Goal: Use online tool/utility: Utilize a website feature to perform a specific function

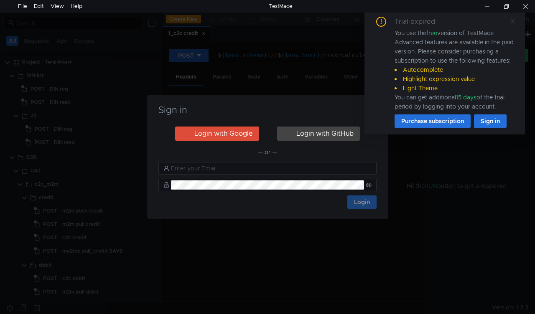
click at [512, 20] on icon at bounding box center [513, 21] width 4 height 4
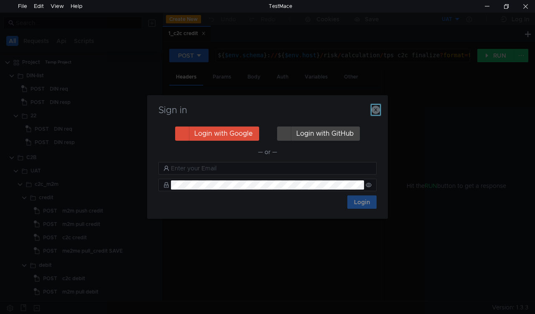
click at [376, 113] on icon "button" at bounding box center [376, 110] width 8 height 8
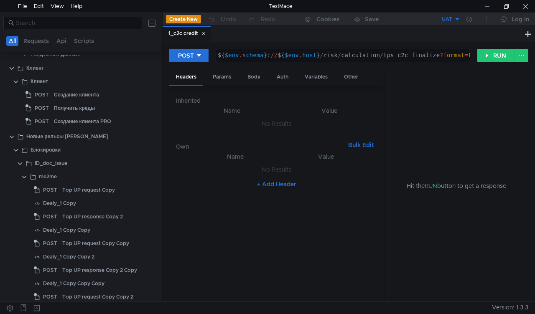
scroll to position [1296, 0]
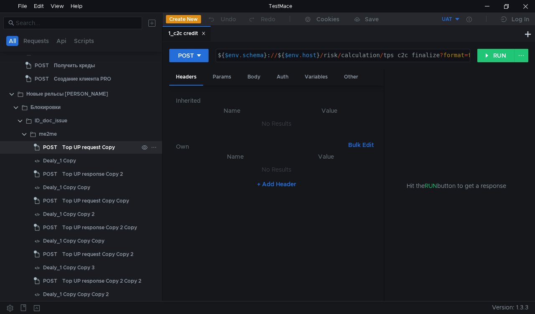
click at [87, 145] on div "Top UP request Copy" at bounding box center [88, 147] width 53 height 13
click at [486, 53] on button "RUN" at bounding box center [495, 55] width 37 height 13
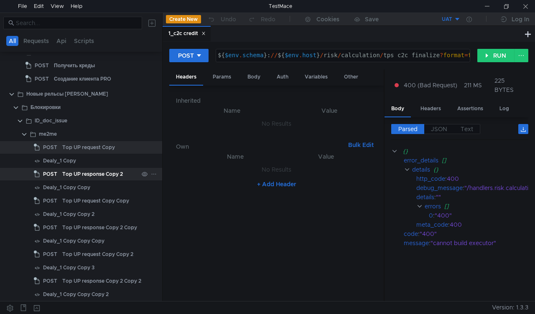
click at [71, 177] on div "Top UP response Copy 2" at bounding box center [92, 174] width 61 height 13
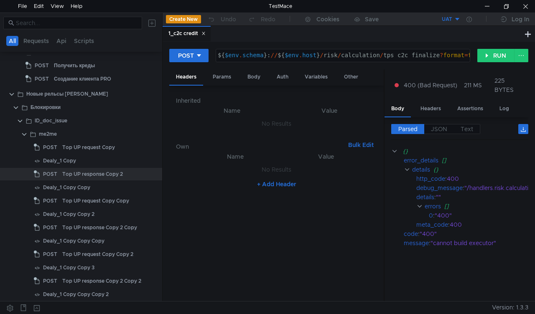
click at [206, 36] on icon at bounding box center [204, 33] width 4 height 4
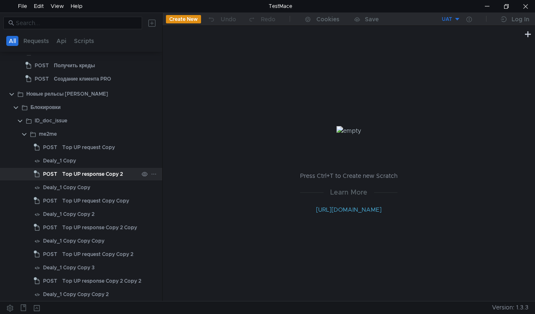
click at [70, 174] on div "Top UP response Copy 2" at bounding box center [92, 174] width 61 height 13
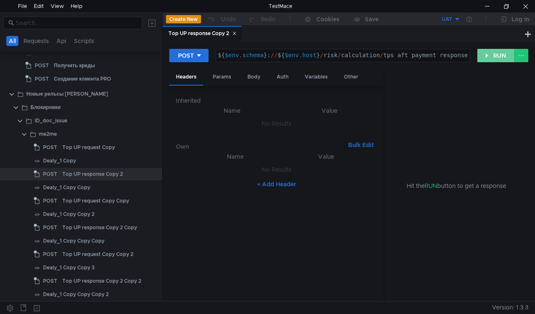
click at [487, 54] on button "RUN" at bounding box center [495, 55] width 37 height 13
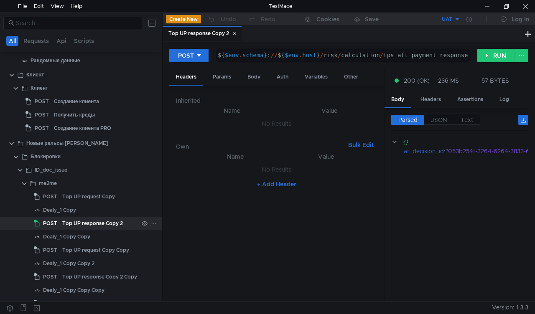
scroll to position [1171, 0]
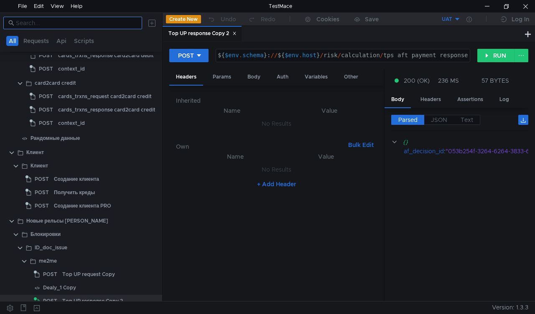
click at [35, 22] on input at bounding box center [76, 22] width 121 height 9
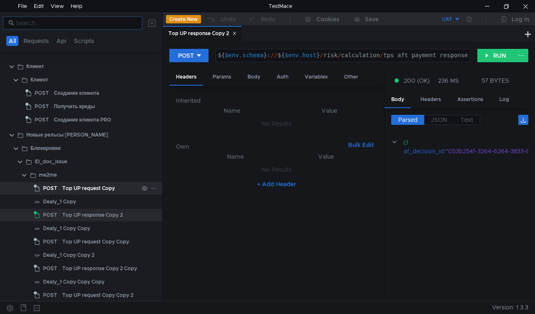
scroll to position [1254, 0]
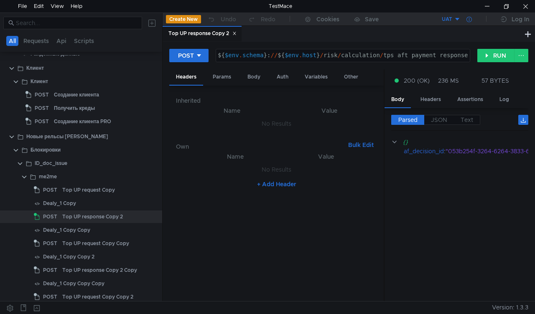
click at [469, 20] on icon at bounding box center [469, 19] width 5 height 5
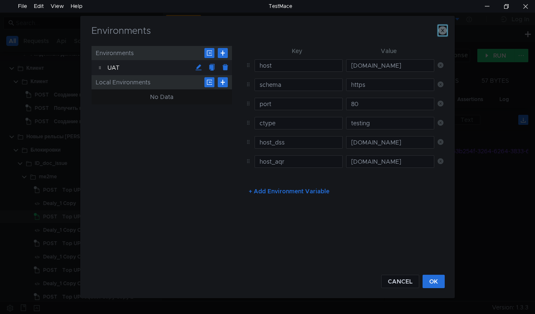
click at [446, 32] on icon "button" at bounding box center [443, 30] width 8 height 8
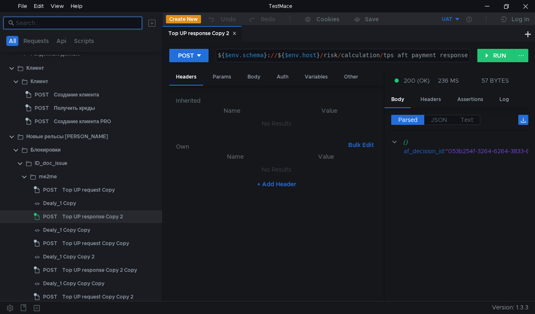
click at [33, 23] on input at bounding box center [76, 22] width 121 height 9
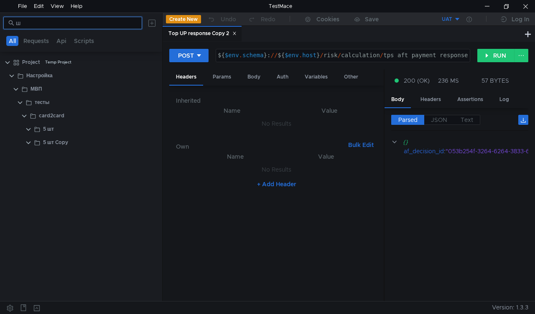
scroll to position [0, 0]
type input "ш"
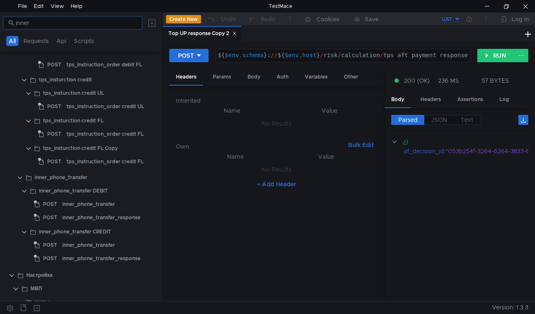
scroll to position [125, 0]
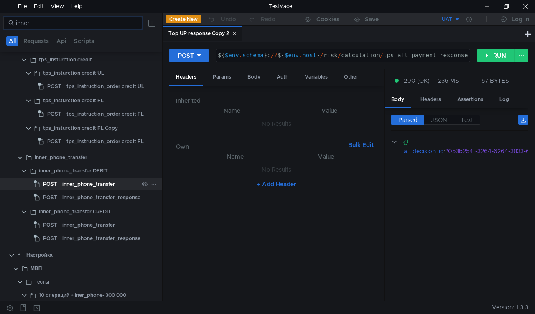
click at [72, 185] on div "inner_phone_transfer" at bounding box center [88, 184] width 53 height 13
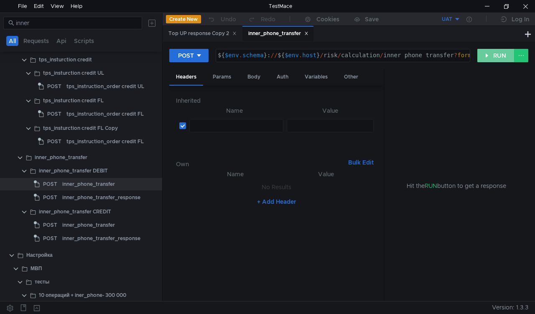
click at [488, 54] on button "RUN" at bounding box center [495, 55] width 37 height 13
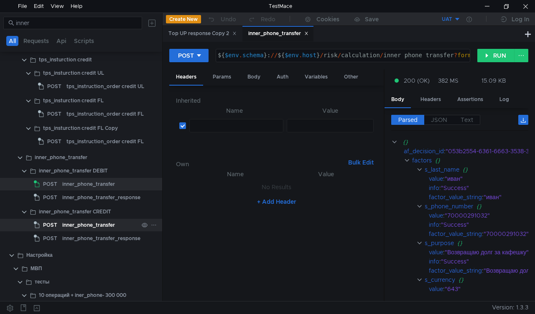
click at [70, 226] on div "inner_phone_transfer" at bounding box center [88, 225] width 53 height 13
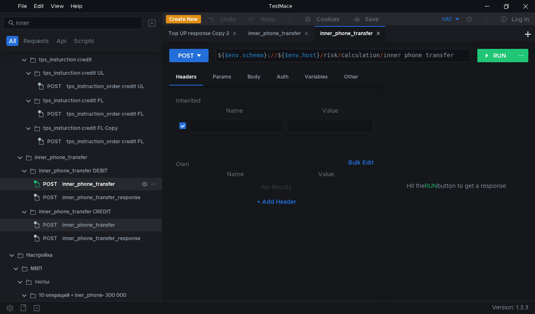
click at [71, 184] on div "inner_phone_transfer" at bounding box center [88, 184] width 53 height 13
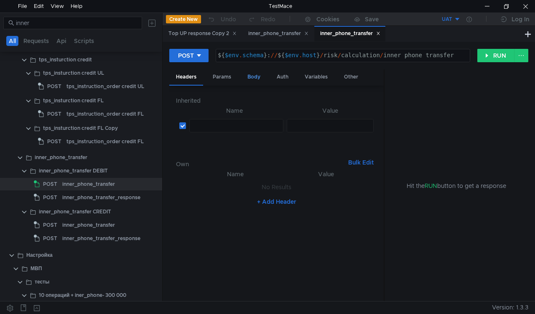
click at [258, 77] on div "Body" at bounding box center [254, 76] width 26 height 15
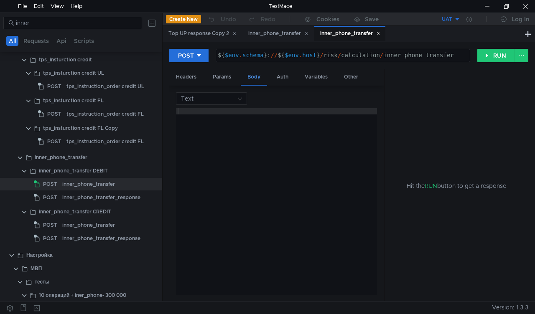
click at [257, 75] on div "Body" at bounding box center [254, 77] width 26 height 16
click at [77, 197] on div "inner_phone_transfer_response" at bounding box center [101, 197] width 78 height 13
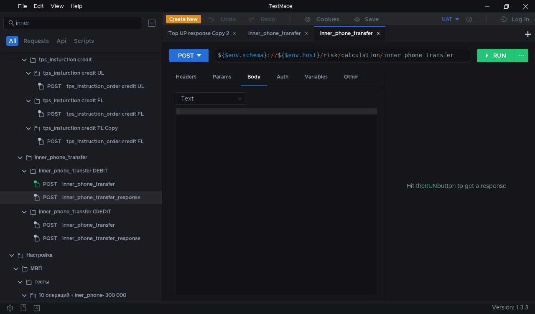
click at [380, 35] on icon at bounding box center [378, 33] width 4 height 4
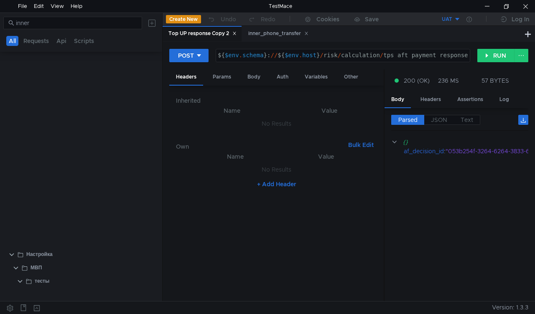
scroll to position [1155, 0]
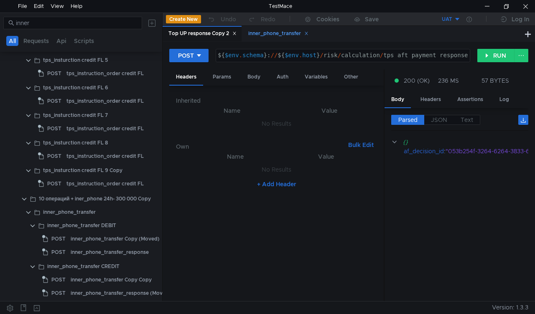
click at [308, 32] on icon at bounding box center [306, 33] width 4 height 4
drag, startPoint x: 235, startPoint y: 33, endPoint x: 239, endPoint y: 36, distance: 4.9
click at [235, 33] on icon at bounding box center [234, 33] width 4 height 4
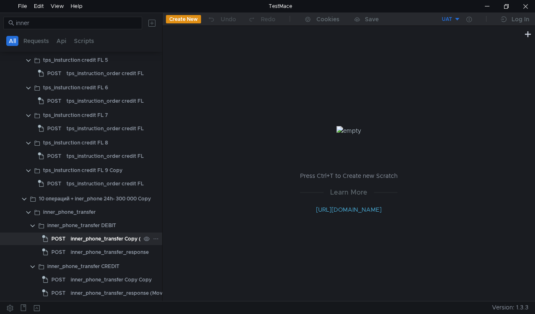
click at [96, 238] on div "inner_phone_transfer Copy (Moved)" at bounding box center [115, 239] width 89 height 13
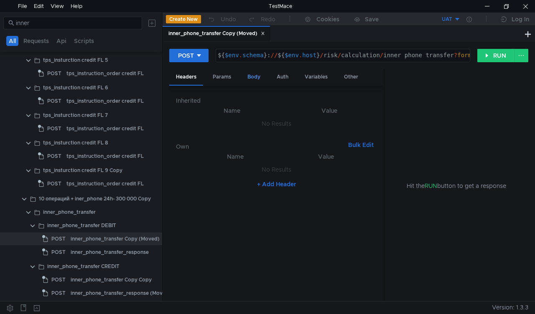
click at [254, 76] on div "Body" at bounding box center [254, 76] width 26 height 15
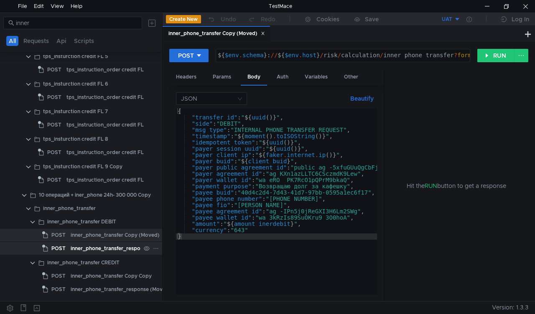
scroll to position [1159, 0]
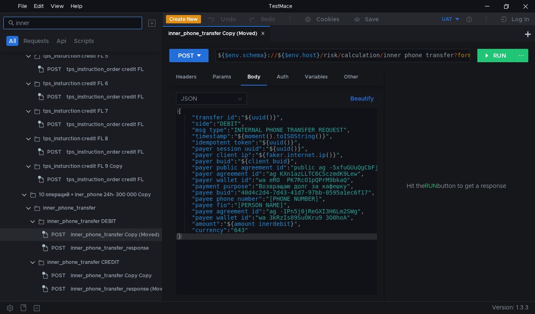
click at [45, 25] on input "inner" at bounding box center [76, 22] width 121 height 9
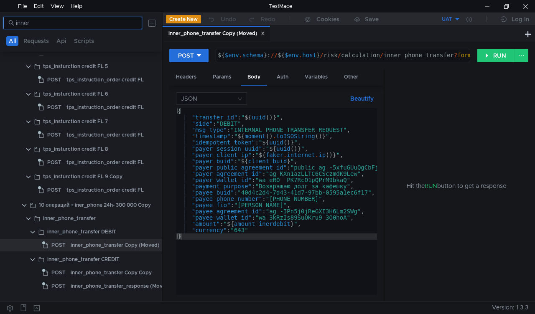
scroll to position [984, 0]
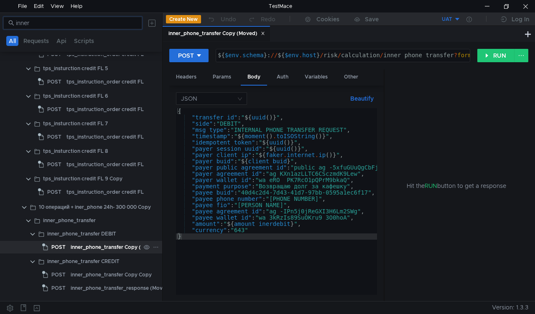
type input "inner"
click at [107, 249] on div "inner_phone_transfer Copy (Moved)" at bounding box center [115, 247] width 89 height 13
click at [486, 54] on button "RUN" at bounding box center [495, 55] width 37 height 13
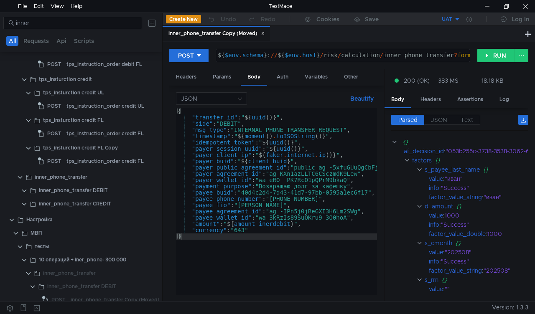
scroll to position [0, 0]
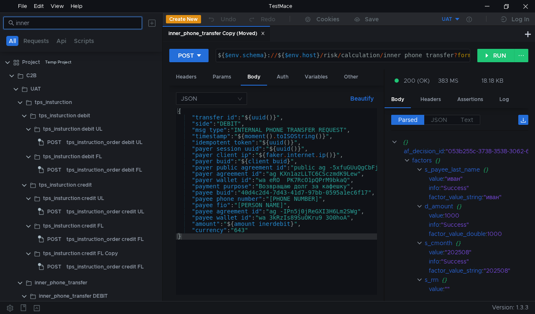
drag, startPoint x: 44, startPoint y: 21, endPoint x: 9, endPoint y: 24, distance: 34.8
click at [9, 24] on nz-input-group "inner" at bounding box center [72, 23] width 139 height 13
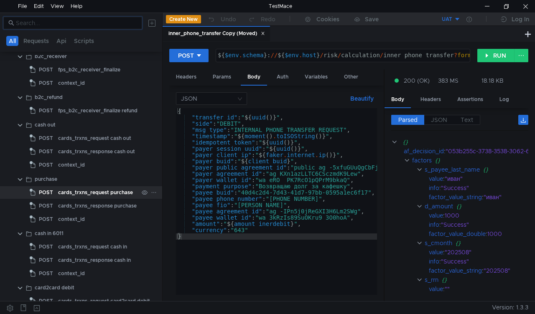
scroll to position [920, 0]
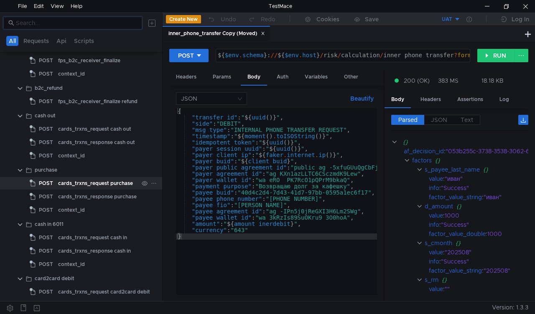
click at [82, 184] on div "cards_trxns_request purchase" at bounding box center [95, 183] width 75 height 13
click at [265, 34] on icon at bounding box center [263, 33] width 4 height 4
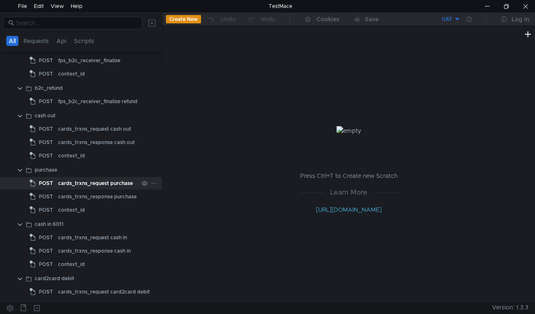
click at [88, 180] on div "cards_trxns_request purchase" at bounding box center [95, 183] width 75 height 13
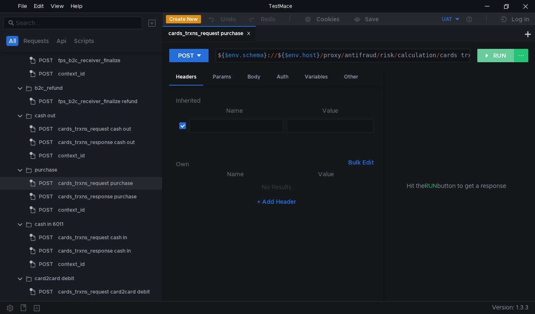
click at [487, 55] on button "RUN" at bounding box center [495, 55] width 37 height 13
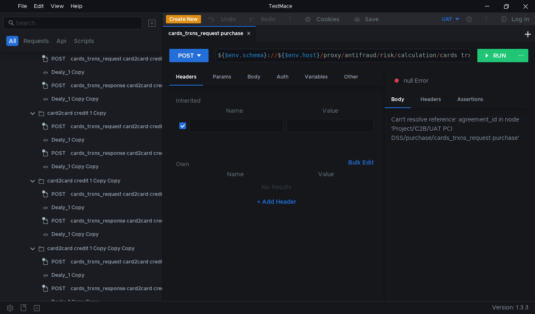
scroll to position [3052, 0]
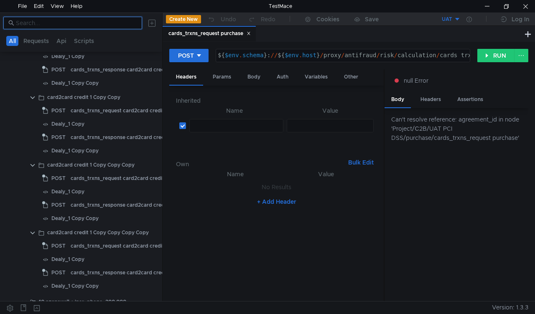
click at [38, 20] on input at bounding box center [76, 22] width 121 height 9
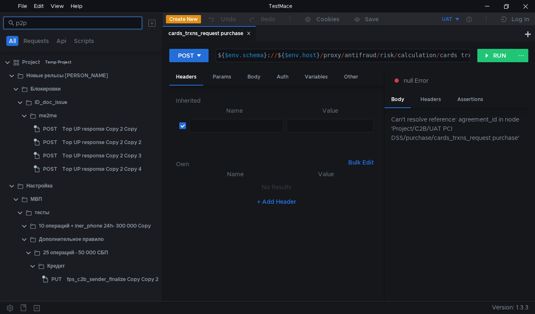
scroll to position [0, 0]
drag, startPoint x: 38, startPoint y: 23, endPoint x: 13, endPoint y: 25, distance: 25.5
click at [13, 25] on nz-input-group "p2p" at bounding box center [72, 23] width 139 height 13
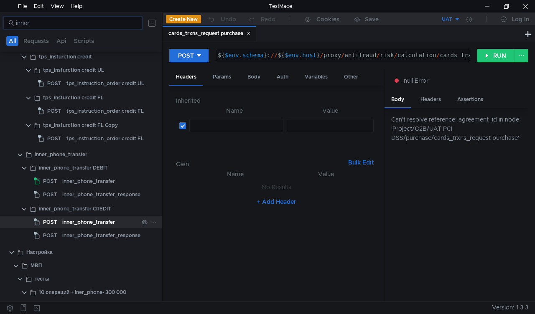
scroll to position [125, 0]
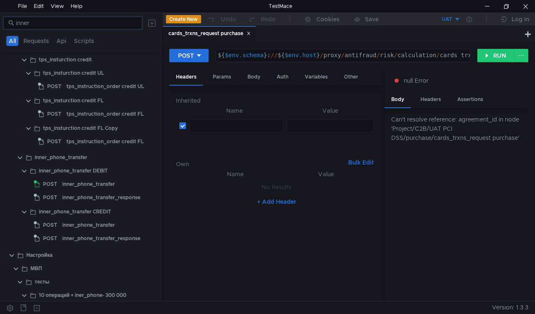
type input "inner"
click at [255, 77] on div "Body" at bounding box center [254, 76] width 26 height 15
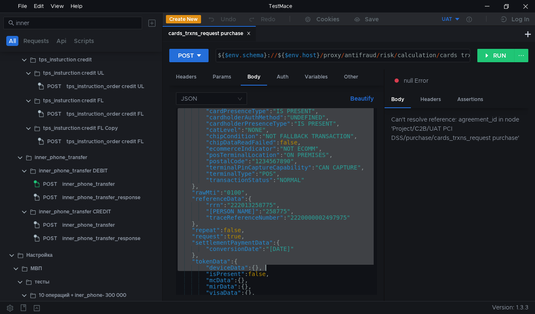
scroll to position [556, 0]
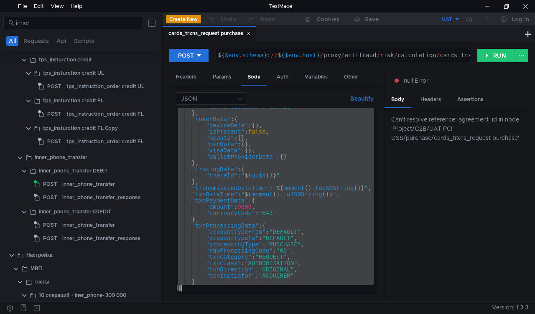
drag, startPoint x: 176, startPoint y: 110, endPoint x: 320, endPoint y: 293, distance: 231.9
click at [320, 293] on div "{ "conversionDate" : "2022-08-09" } , "tokenData" : { "deviceData" : { } , "isP…" at bounding box center [277, 201] width 202 height 187
type textarea "} }"
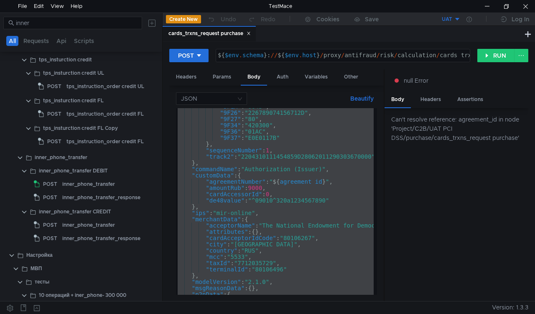
scroll to position [0, 0]
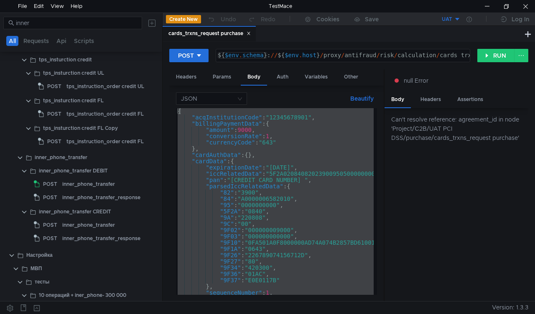
type textarea "${$env.schema}://${$env.host}/proxy/antifraud/risk/calculation/cards_trxns?form…"
click at [218, 54] on div "${ $env . schema } : // ${ $env . host } / proxy / antifraud / risk / calculati…" at bounding box center [369, 61] width 306 height 19
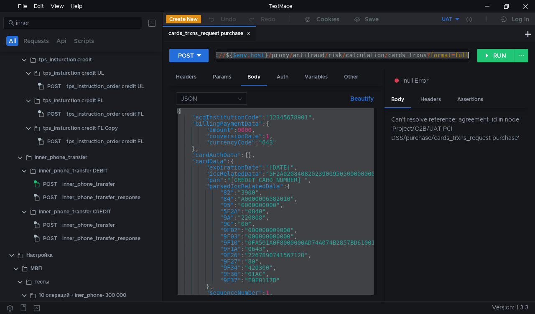
drag, startPoint x: 216, startPoint y: 54, endPoint x: 484, endPoint y: 44, distance: 267.8
click at [484, 44] on div "POST ${$env.schema}://${$env.host}/proxy/antifraud/risk/calculation/cards_trxns…" at bounding box center [349, 172] width 373 height 260
click at [468, 55] on div "${ $env . schema } : // ${ $env . host } / proxy / antifraud / risk / calculati…" at bounding box center [343, 55] width 254 height 13
drag, startPoint x: 468, startPoint y: 54, endPoint x: 154, endPoint y: 44, distance: 314.2
click at [154, 44] on as-split "inner All Requests Api Scripts Project Temp Project С2B UAT tps_insturction tps…" at bounding box center [267, 157] width 535 height 289
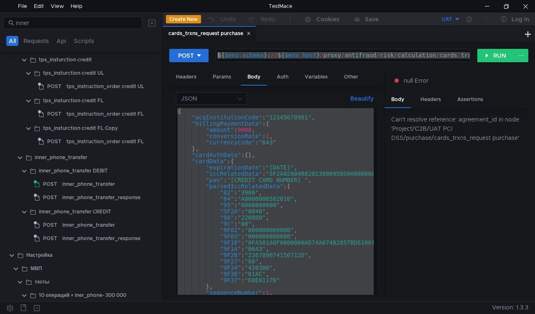
click at [346, 170] on div "{ "acqInstitutionCode" : "12345678901" , "billingPaymentData" : { "amount" : 90…" at bounding box center [275, 201] width 198 height 187
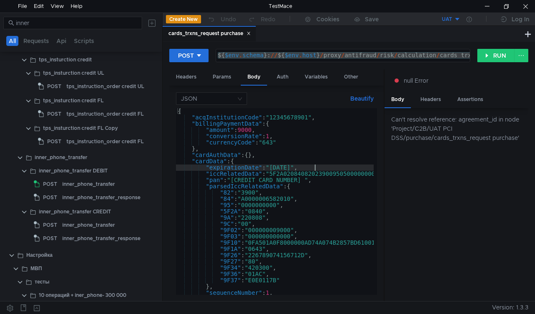
type textarea ""expirationDate": "2028-06-30","
click at [493, 56] on button "RUN" at bounding box center [495, 55] width 37 height 13
click at [488, 49] on button "RUN" at bounding box center [495, 55] width 37 height 13
click at [65, 199] on div "inner_phone_transfer_response" at bounding box center [101, 197] width 78 height 13
click at [64, 196] on div "inner_phone_transfer_response" at bounding box center [101, 197] width 78 height 13
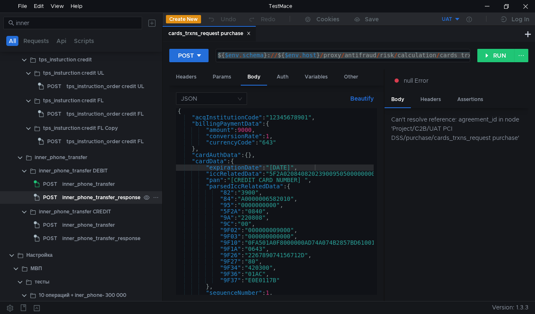
click at [64, 196] on div "inner_phone_transfer_response" at bounding box center [101, 197] width 78 height 13
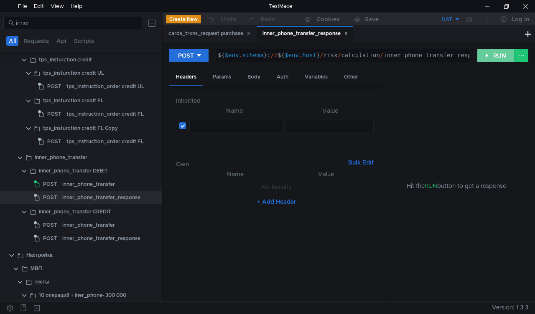
click at [487, 54] on button "RUN" at bounding box center [495, 55] width 37 height 13
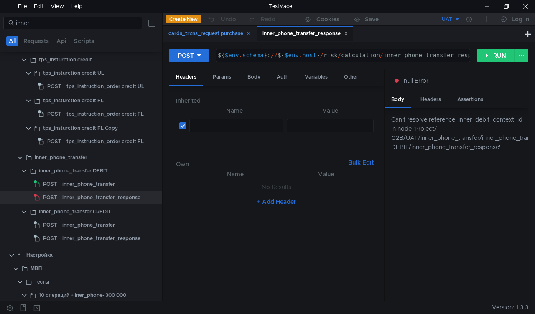
click at [220, 31] on div "cards_trxns_request purchase" at bounding box center [209, 33] width 82 height 9
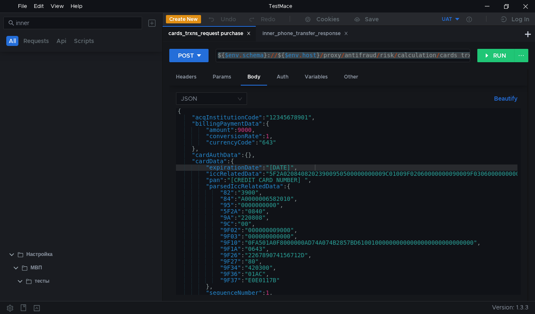
scroll to position [781, 0]
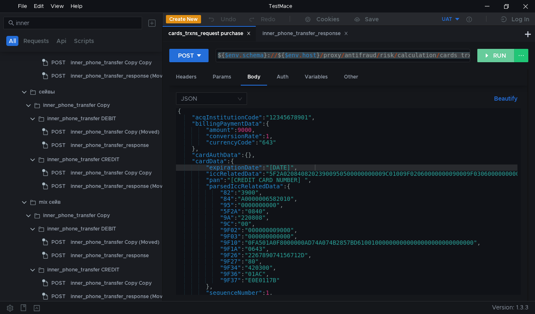
click at [489, 54] on button "RUN" at bounding box center [495, 55] width 37 height 13
click at [348, 32] on icon at bounding box center [346, 33] width 4 height 4
click at [254, 31] on div "cards_trxns_request purchase" at bounding box center [209, 34] width 93 height 16
click at [250, 32] on icon at bounding box center [249, 33] width 4 height 4
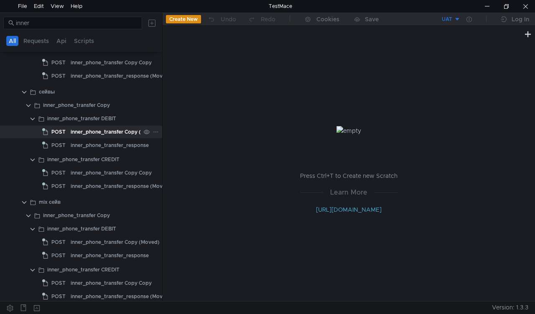
click at [79, 130] on div "inner_phone_transfer Copy (Moved)" at bounding box center [115, 132] width 89 height 13
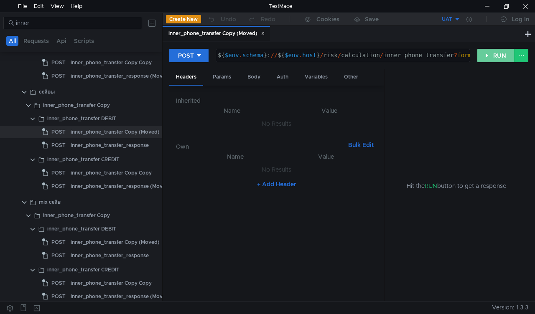
click at [493, 54] on button "RUN" at bounding box center [495, 55] width 37 height 13
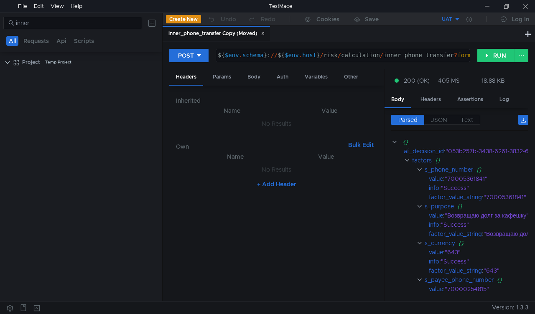
scroll to position [781, 0]
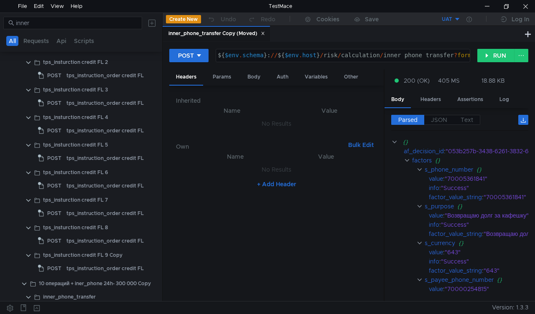
scroll to position [865, 0]
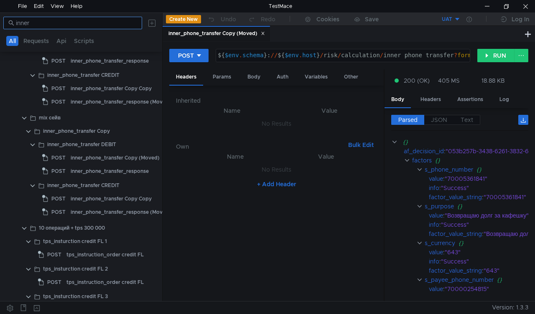
click at [56, 22] on input "inner" at bounding box center [76, 22] width 121 height 9
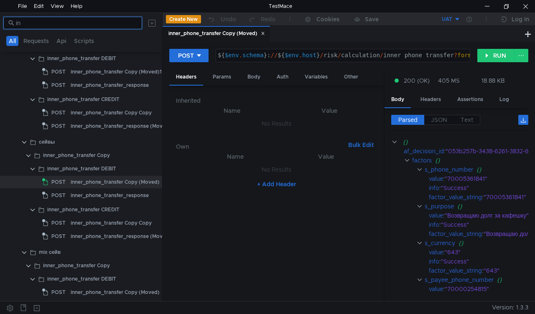
type input "i"
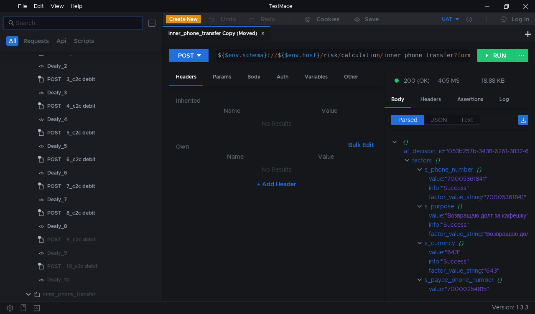
scroll to position [3693, 0]
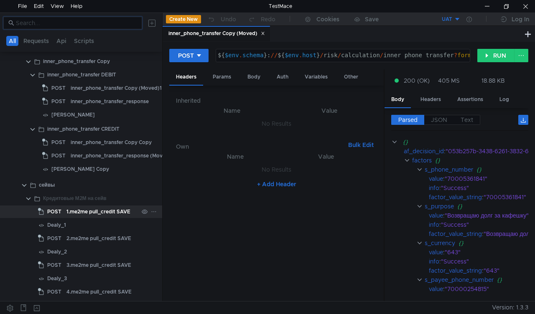
scroll to position [9102, 0]
click at [518, 8] on div at bounding box center [525, 6] width 19 height 13
